Goal: Find specific page/section: Find specific page/section

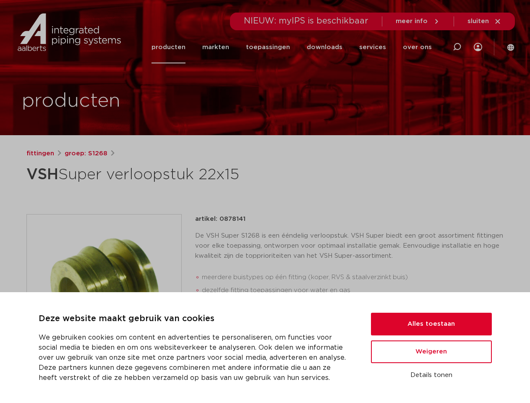
click at [265, 201] on div "fittingen groep: S1268 VSH Super verloopstuk 22x15" at bounding box center [265, 339] width 491 height 382
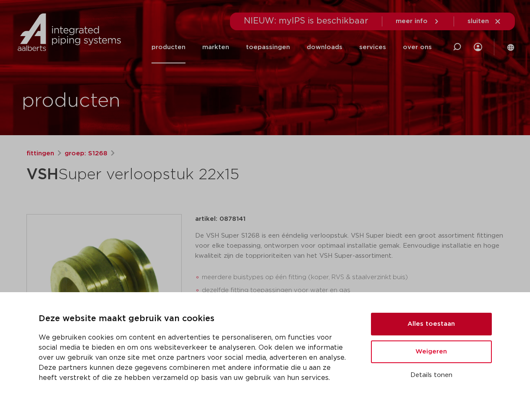
click at [431, 324] on button "Alles toestaan" at bounding box center [431, 323] width 121 height 23
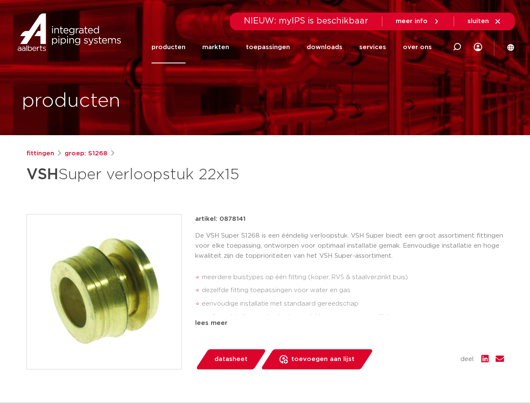
click at [431, 351] on div "datasheet toevoegen aan lijst opslaan in my IPS verwijder uit lijst deel:" at bounding box center [353, 359] width 302 height 20
click at [431, 375] on div "fittingen groep: S1268 VSH Super verloopstuk 22x15" at bounding box center [265, 339] width 491 height 382
click at [296, 47] on li "toepassingen" at bounding box center [267, 47] width 61 height 32
click at [457, 47] on icon at bounding box center [457, 47] width 10 height 10
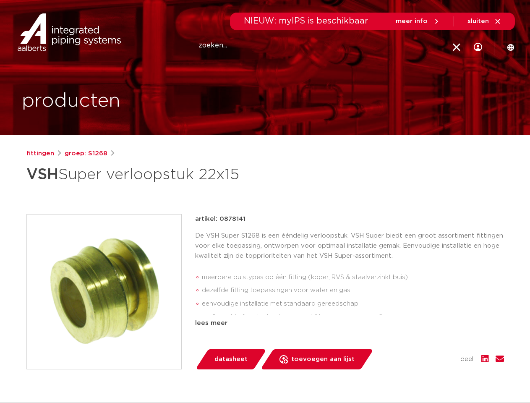
click at [484, 21] on span "sluiten" at bounding box center [477, 21] width 21 height 6
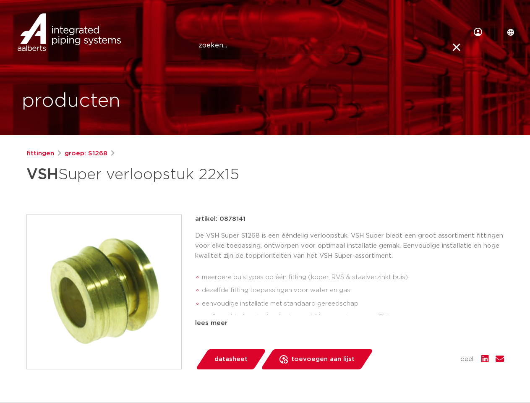
click at [104, 291] on img at bounding box center [104, 291] width 154 height 154
